Goal: Find specific page/section: Find specific page/section

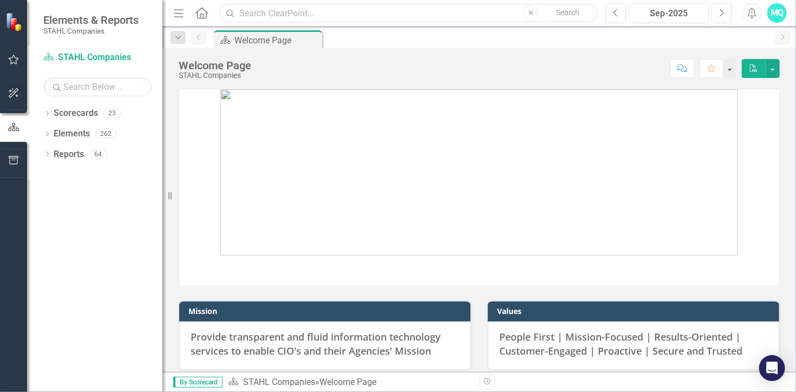
click at [296, 11] on input "text" at bounding box center [408, 13] width 378 height 19
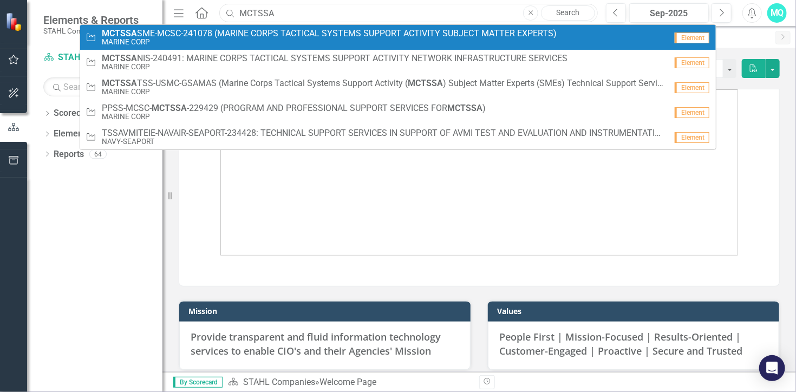
type input "MCTSSA"
click at [278, 38] on small "MARINE CORP" at bounding box center [329, 42] width 455 height 8
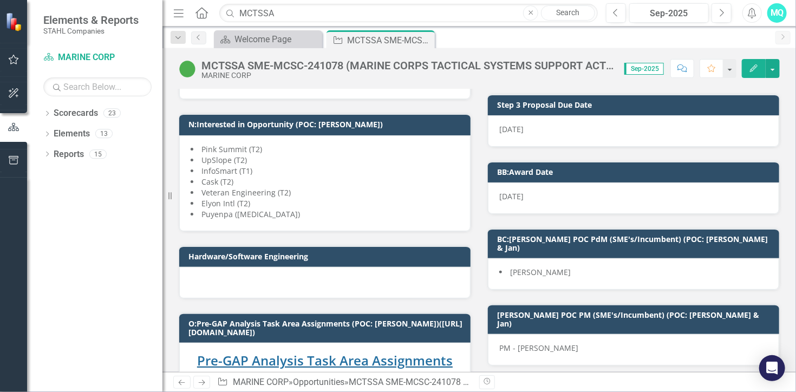
scroll to position [2659, 0]
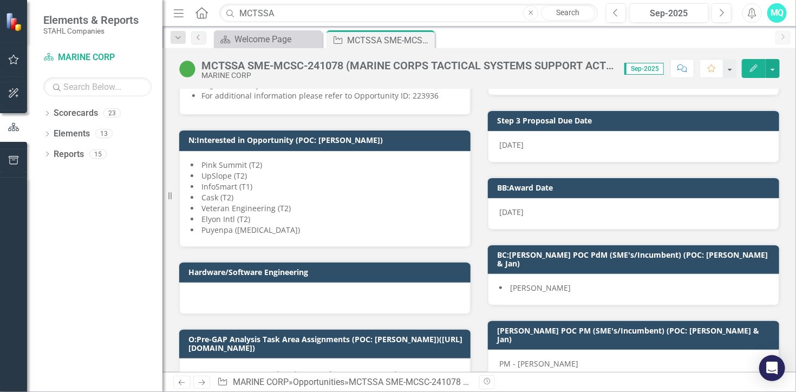
click at [398, 283] on div at bounding box center [324, 298] width 291 height 31
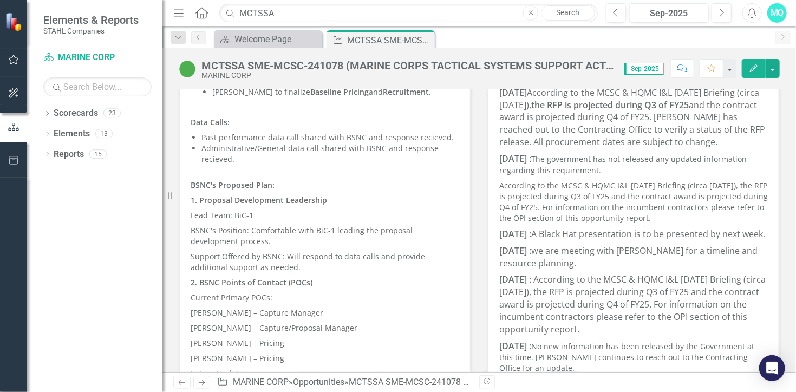
scroll to position [0, 0]
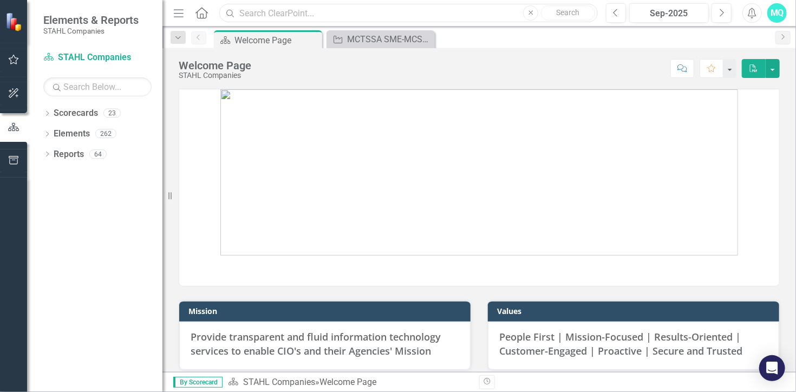
click at [276, 10] on input "text" at bounding box center [408, 13] width 378 height 19
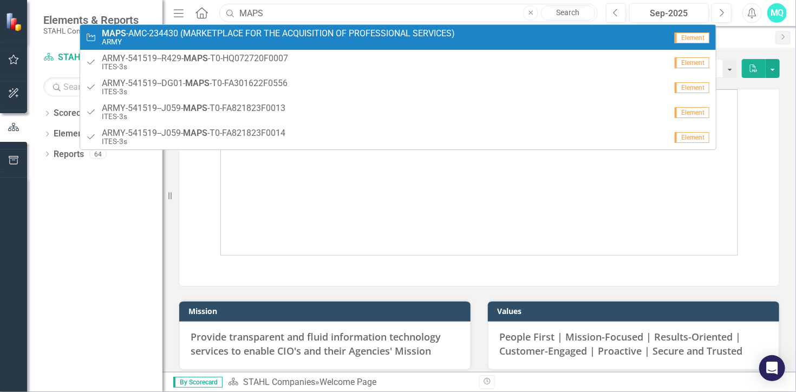
type input "MAPS"
click at [257, 37] on span "MAPS -AMC-234430 (MARKETPLACE FOR THE ACQUISITION OF PROFESSIONAL SERVICES)" at bounding box center [278, 34] width 353 height 10
